Goal: Information Seeking & Learning: Learn about a topic

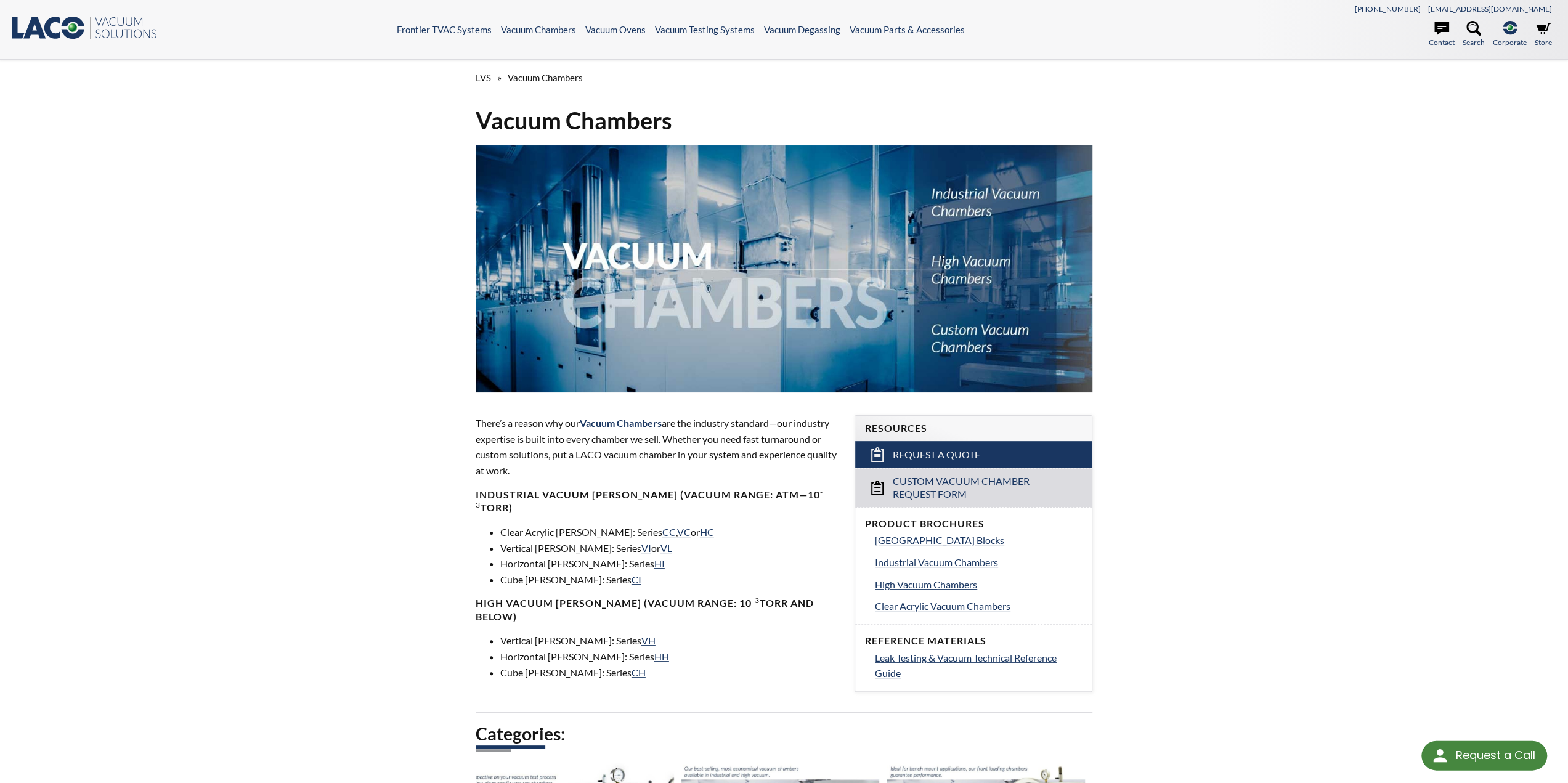
select select "Language Translate Widget"
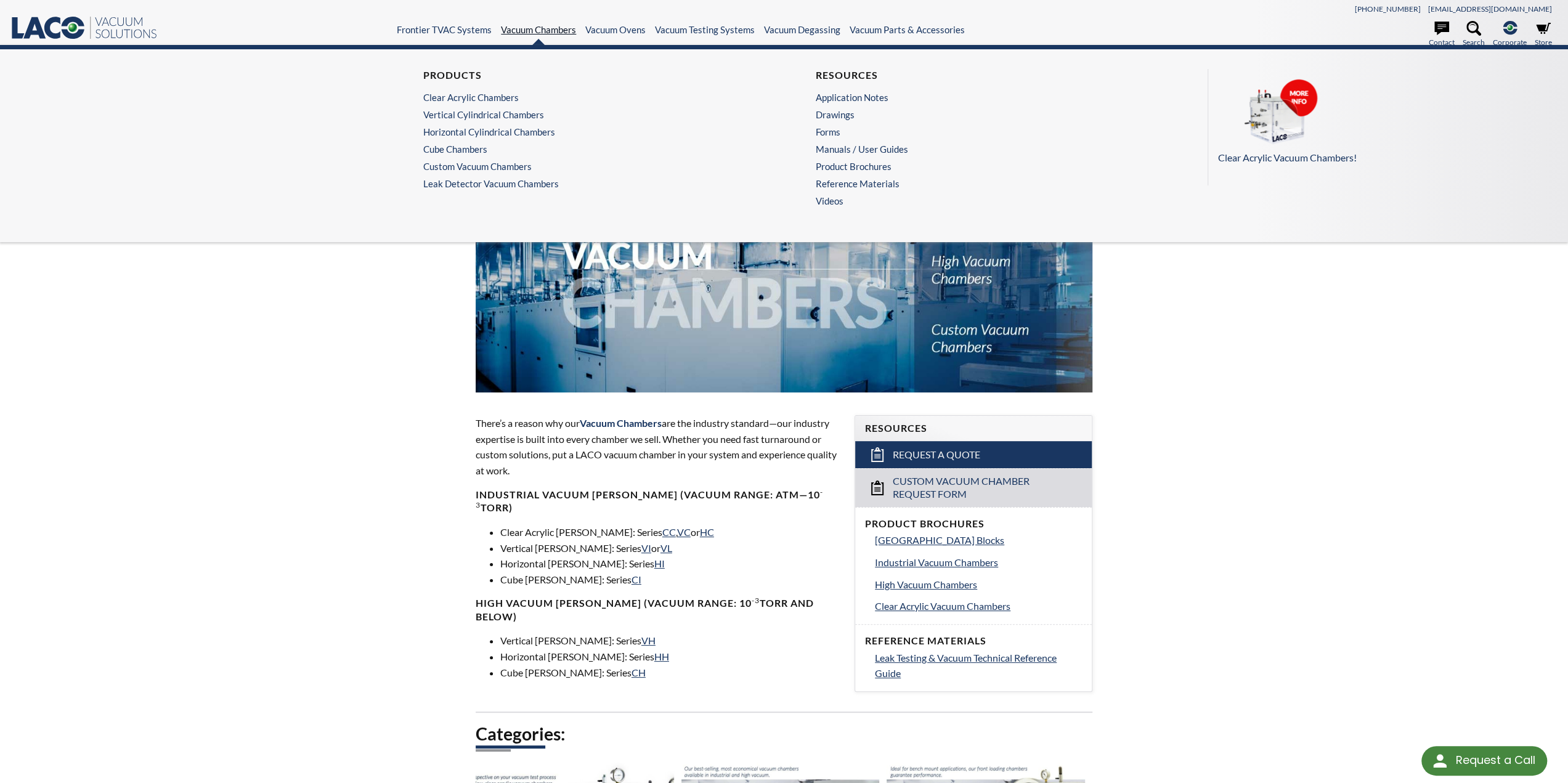
click at [555, 34] on link "Vacuum Chambers" at bounding box center [538, 29] width 75 height 11
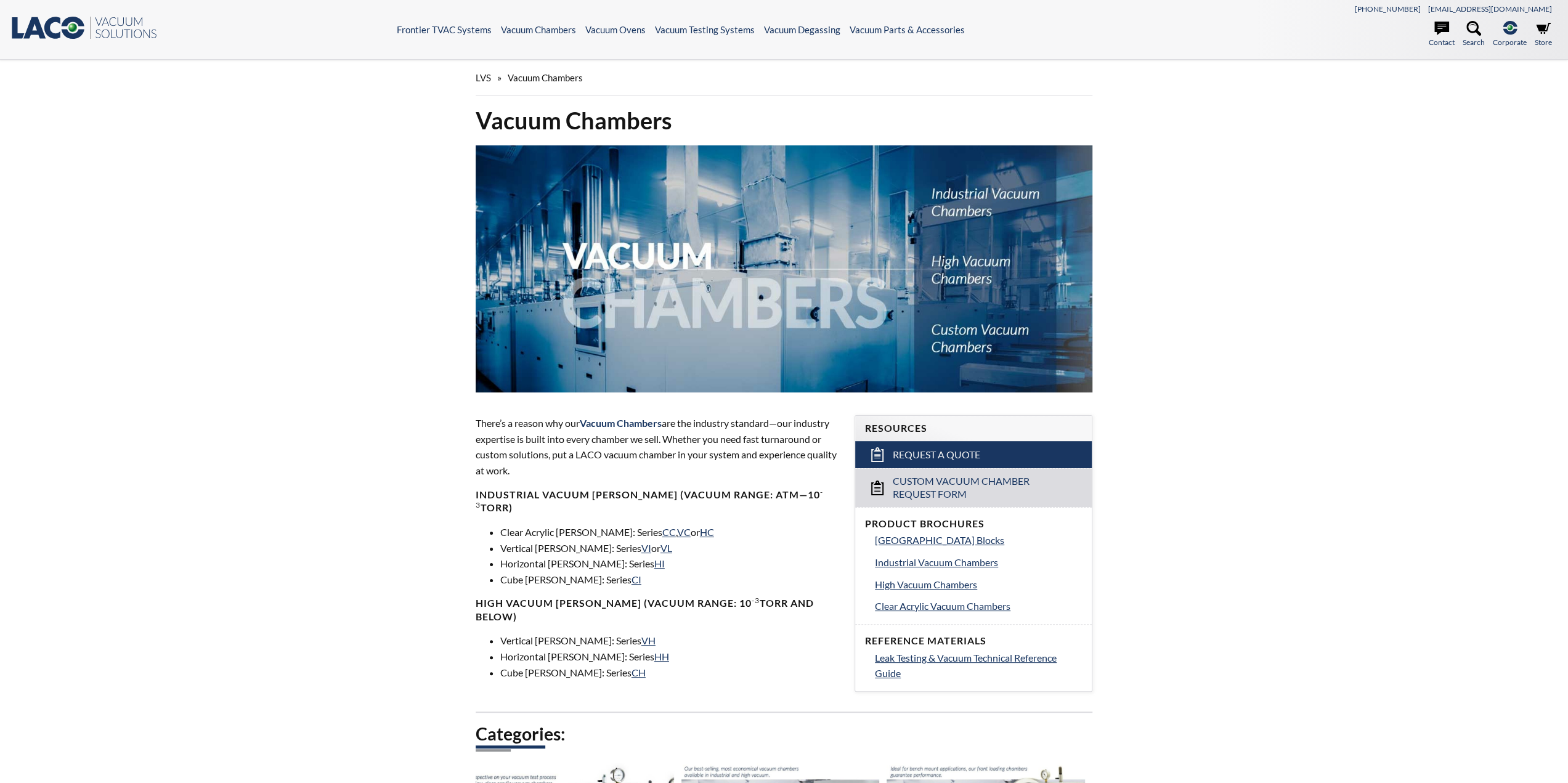
select select "Language Translate Widget"
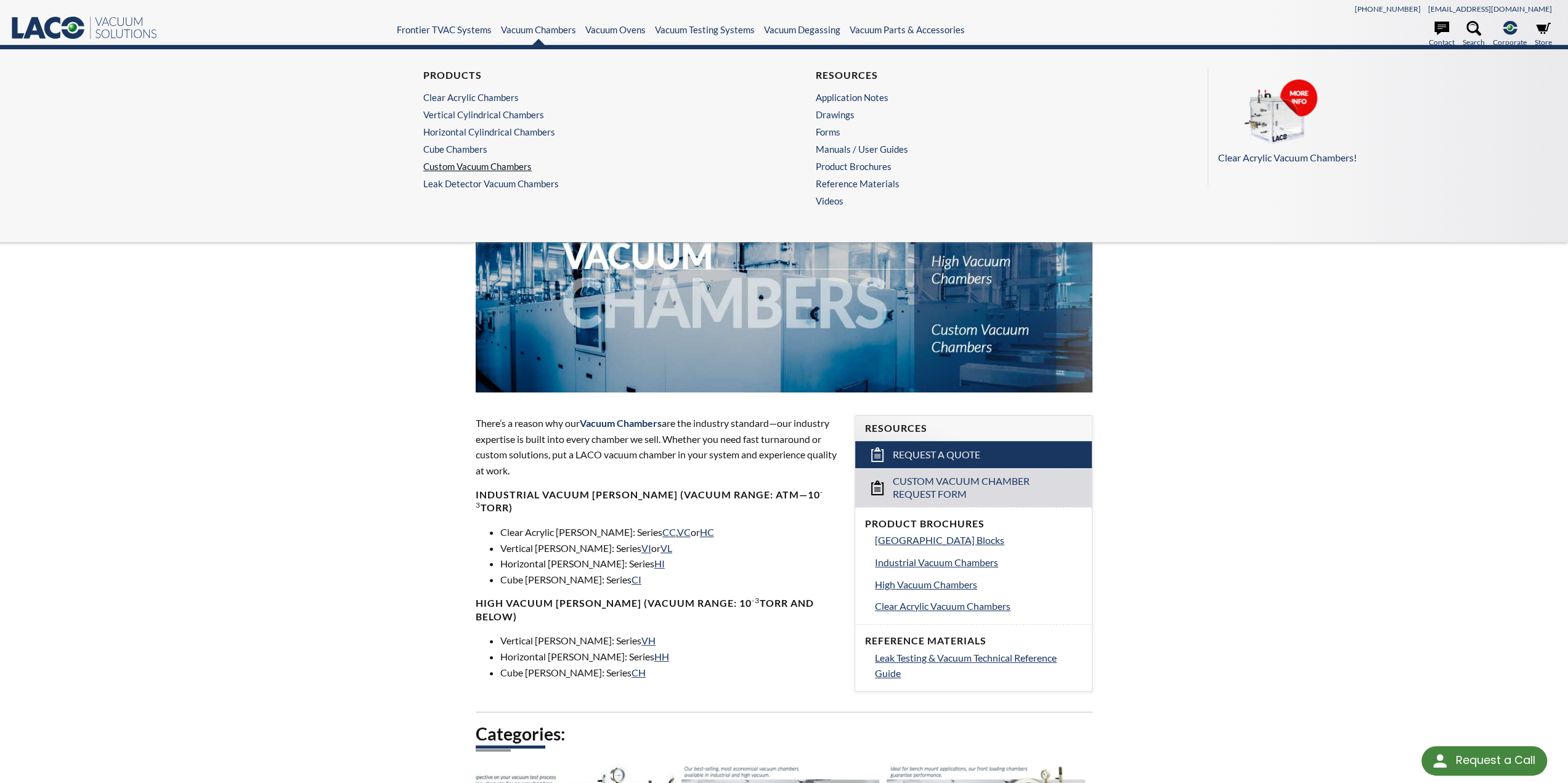
click at [466, 162] on link "Custom Vacuum Chambers" at bounding box center [585, 166] width 323 height 11
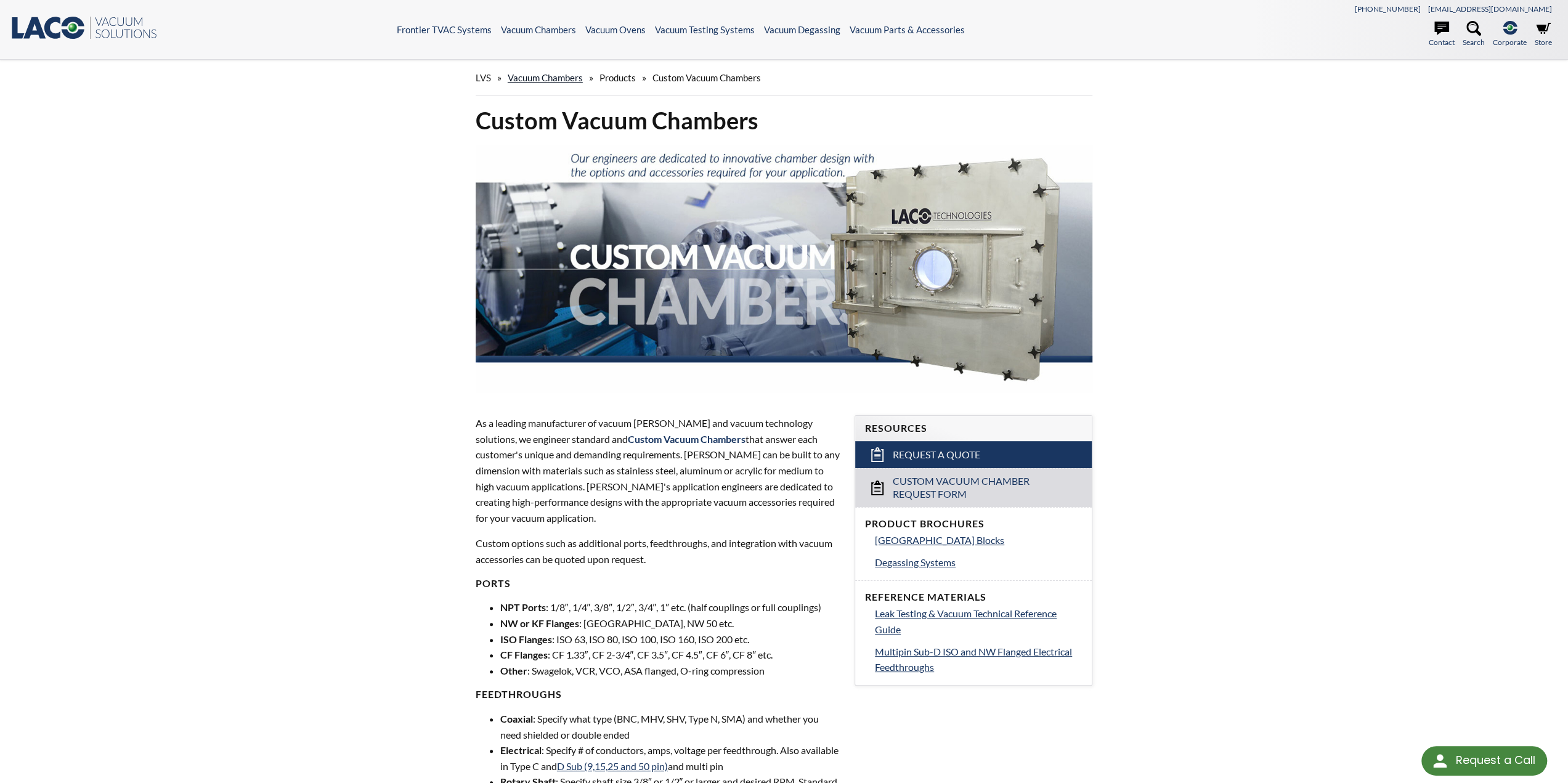
click at [536, 72] on link "Vacuum Chambers" at bounding box center [545, 78] width 75 height 11
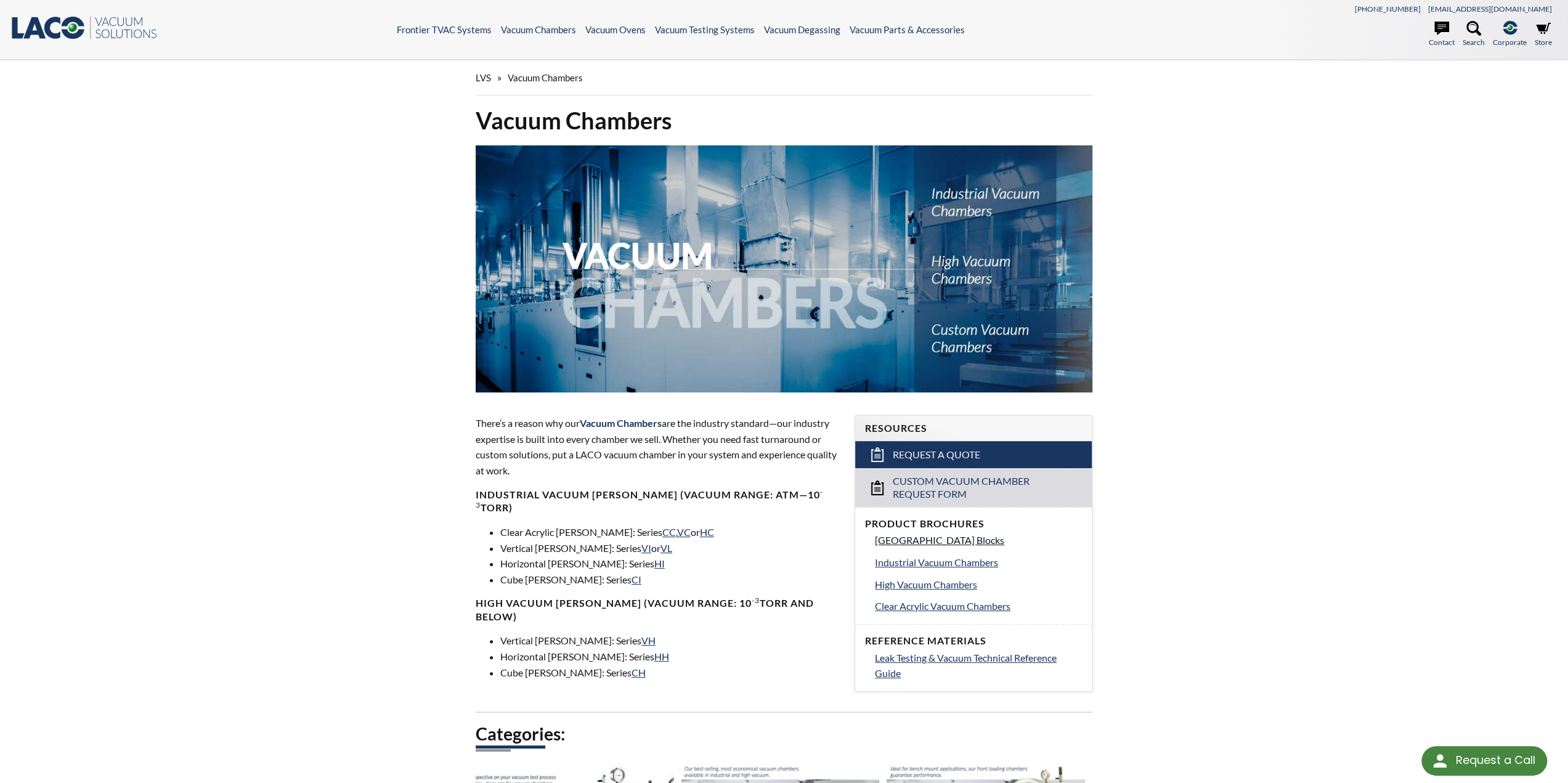
click at [992, 545] on span "[GEOGRAPHIC_DATA] Blocks" at bounding box center [940, 540] width 130 height 12
click at [895, 557] on span "Industrial Vacuum Chambers" at bounding box center [937, 561] width 123 height 12
click at [924, 580] on span "High Vacuum Chambers" at bounding box center [926, 584] width 102 height 12
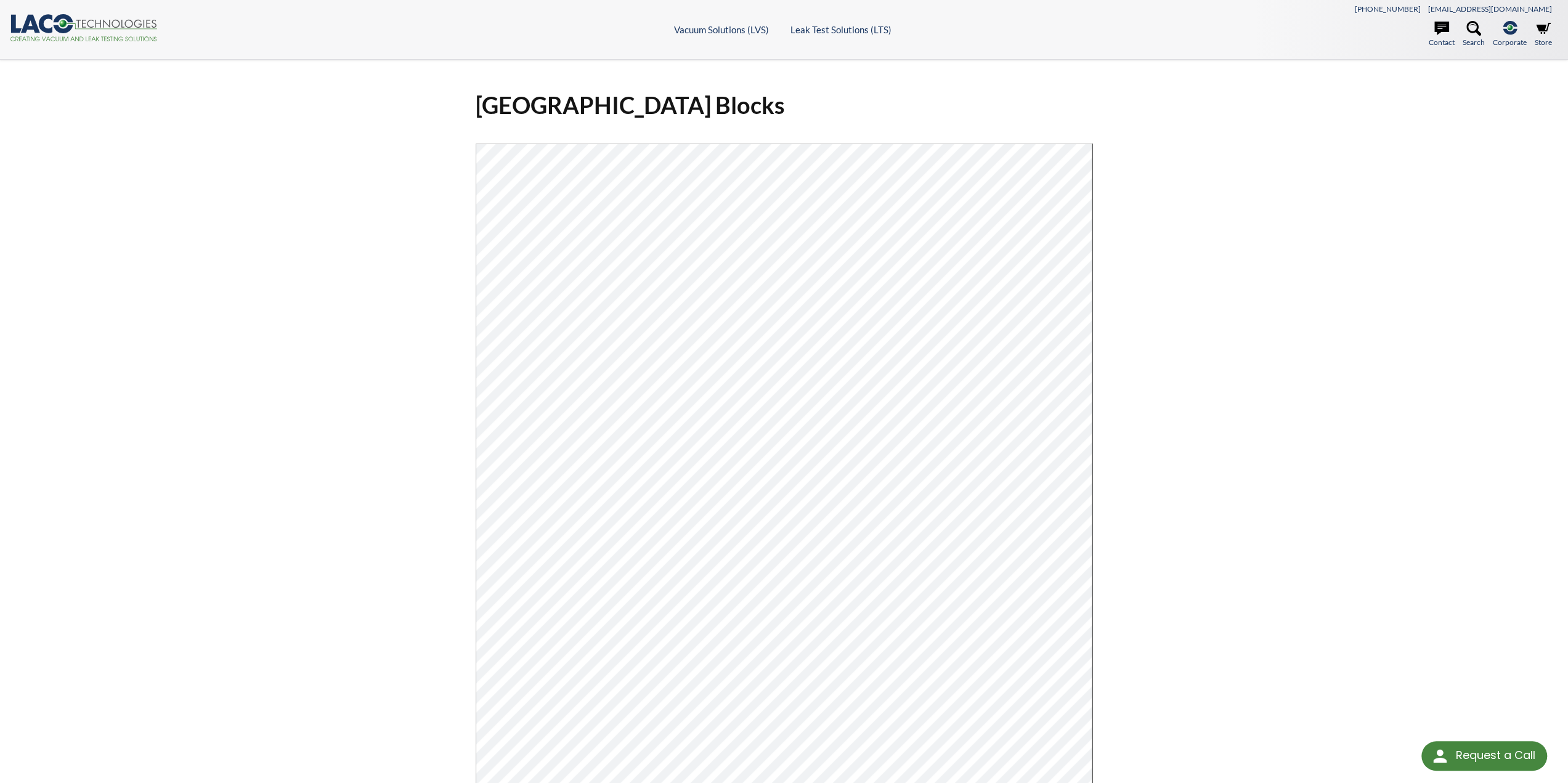
select select "Language Translate Widget"
